Goal: Task Accomplishment & Management: Manage account settings

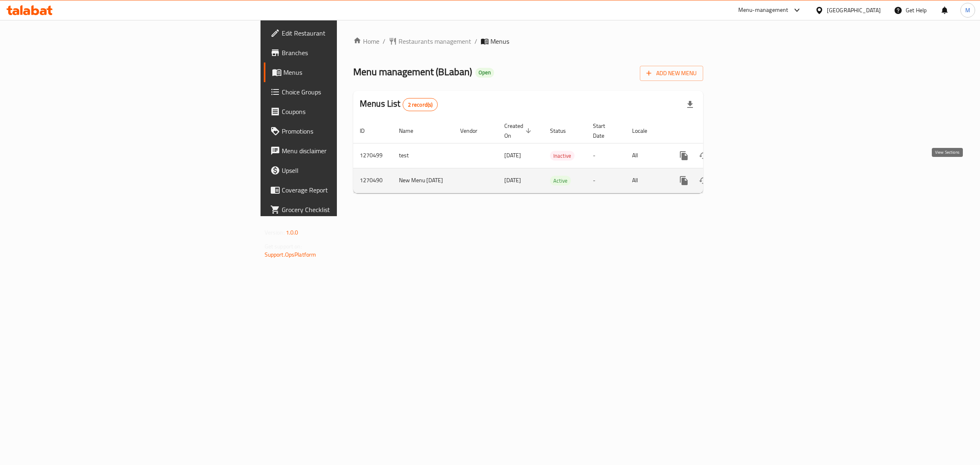
click at [748, 176] on icon "enhanced table" at bounding box center [743, 181] width 10 height 10
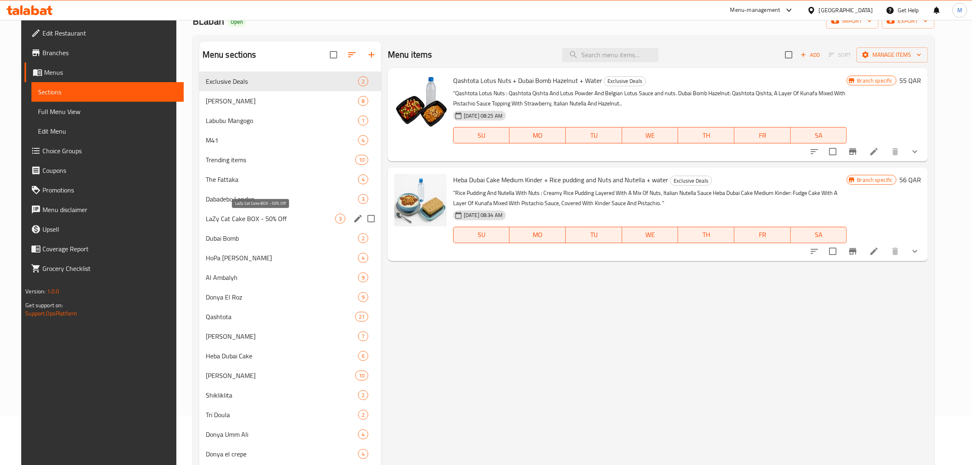
scroll to position [15, 0]
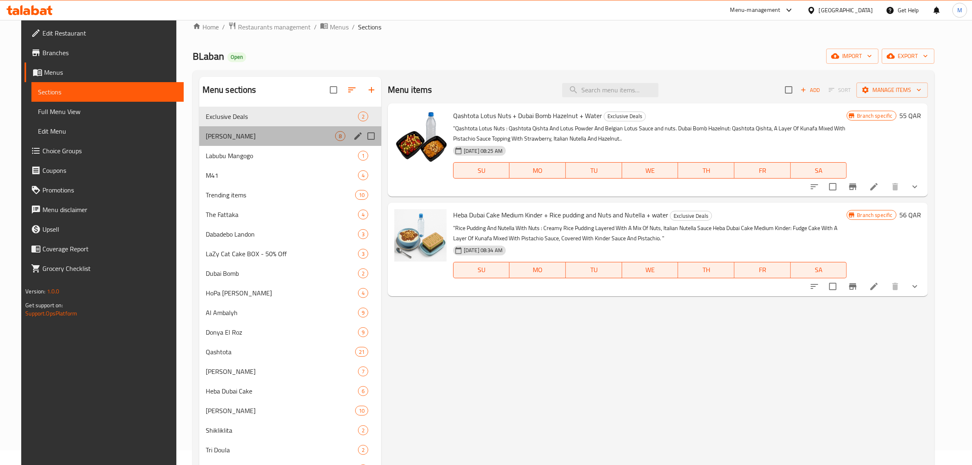
click at [266, 131] on div "[PERSON_NAME] Empo 8" at bounding box center [290, 136] width 182 height 20
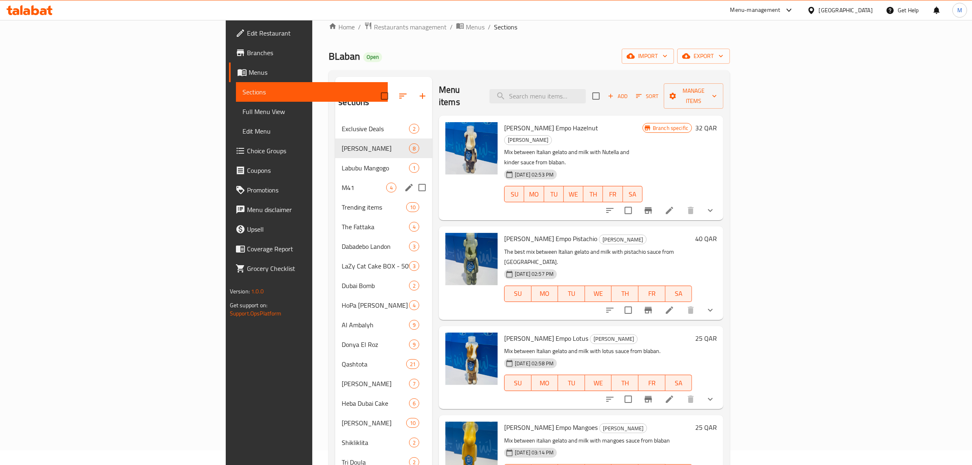
click at [335, 178] on div "M41 4" at bounding box center [383, 188] width 97 height 20
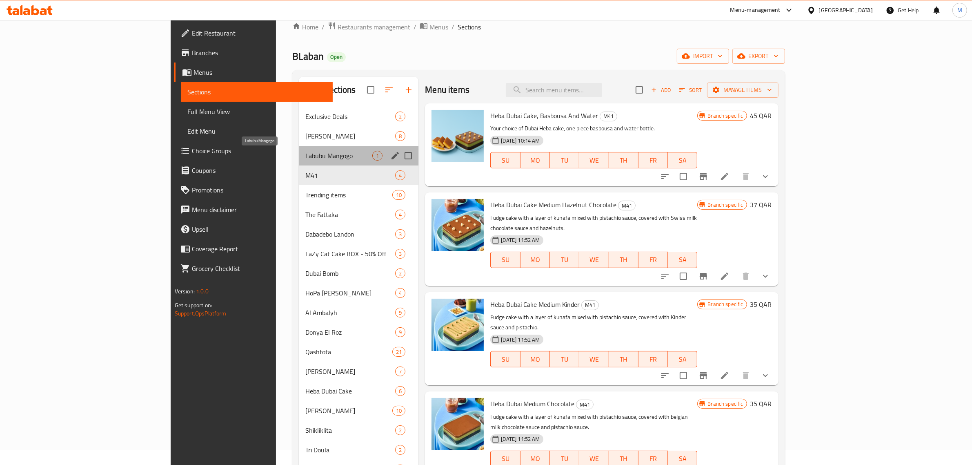
click at [306, 154] on span "Labubu Mangogo" at bounding box center [339, 156] width 67 height 10
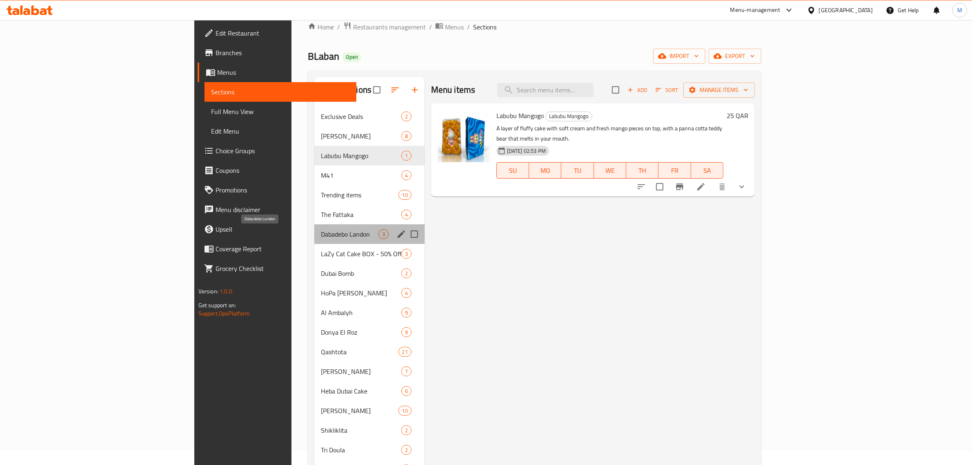
click at [321, 236] on span "Dabadebo Landon" at bounding box center [350, 234] width 58 height 10
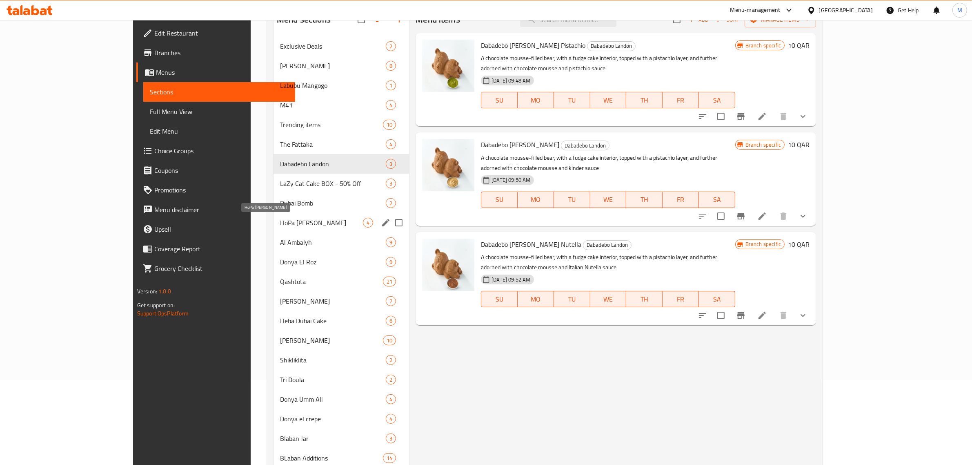
scroll to position [117, 0]
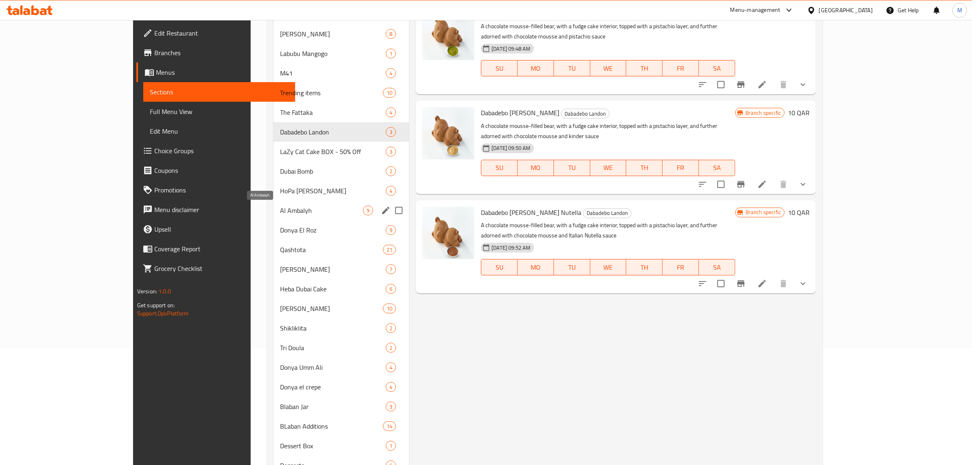
click at [280, 205] on span "Al Ambalyh" at bounding box center [321, 210] width 83 height 10
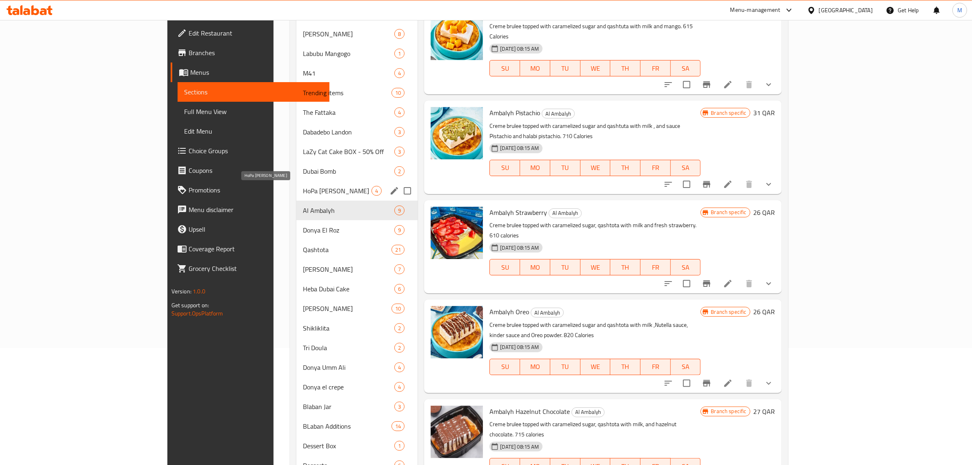
click at [303, 190] on span "HoPa [PERSON_NAME]" at bounding box center [337, 191] width 69 height 10
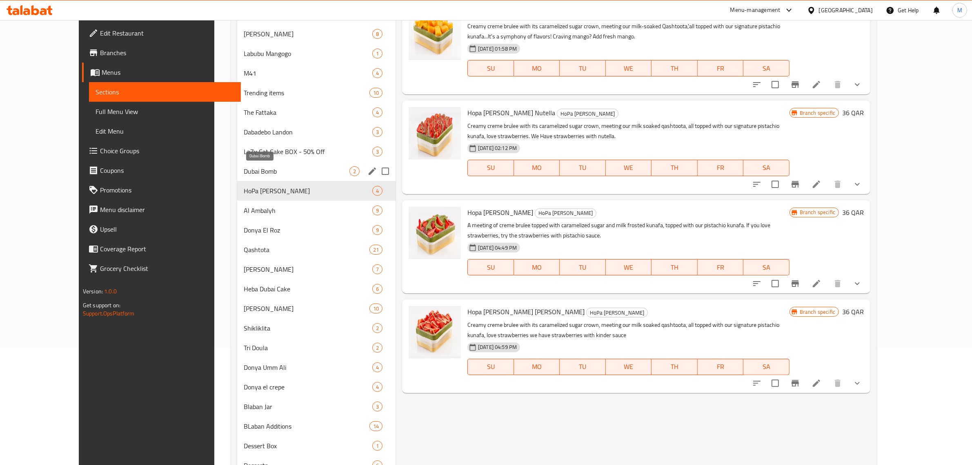
click at [261, 170] on span "Dubai Bomb" at bounding box center [297, 171] width 106 height 10
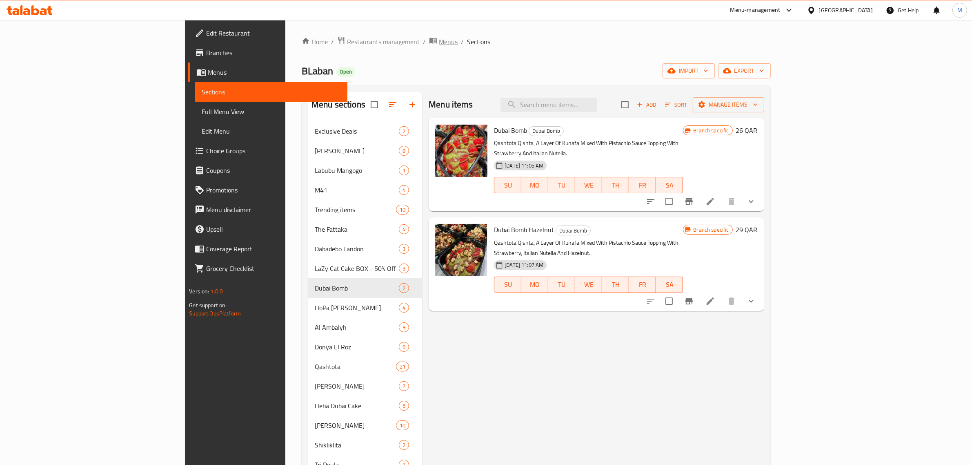
click at [439, 40] on span "Menus" at bounding box center [448, 42] width 19 height 10
